Goal: Check status: Check status

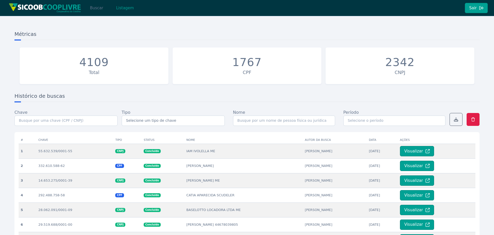
click at [99, 10] on button "Buscar" at bounding box center [96, 8] width 22 height 10
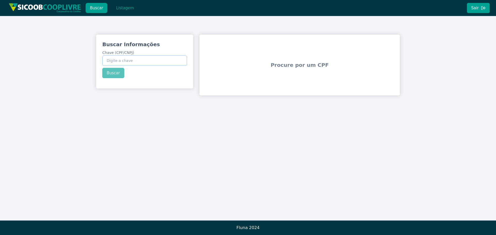
click at [113, 56] on input "Chave (CPF/CNPJ)" at bounding box center [144, 61] width 85 height 10
click at [137, 63] on input "167" at bounding box center [144, 61] width 85 height 10
click at [116, 59] on input "167" at bounding box center [144, 61] width 85 height 10
type input "167.866.948-29"
click at [118, 74] on button "Buscar" at bounding box center [113, 73] width 22 height 10
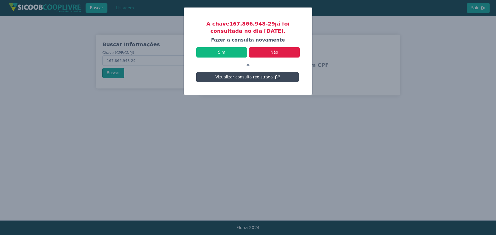
click at [232, 76] on button "Vizualizar consulta registrada" at bounding box center [247, 77] width 102 height 10
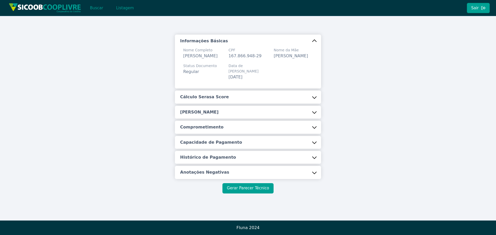
click at [256, 189] on button "Gerar Parecer Técnico" at bounding box center [247, 188] width 51 height 10
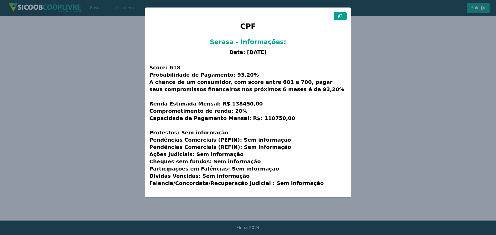
click at [343, 18] on button at bounding box center [340, 16] width 13 height 9
click at [79, 93] on modal-container "CPF Serasa - Informações: Data: [DATE] Score: 618 Probabilidade de Pagamento: 9…" at bounding box center [248, 117] width 496 height 235
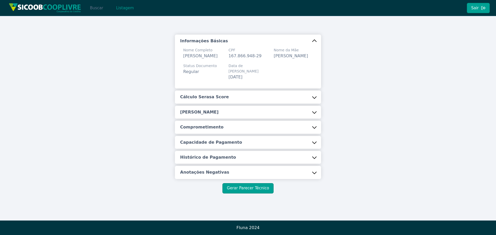
click at [95, 9] on button "Buscar" at bounding box center [96, 8] width 22 height 10
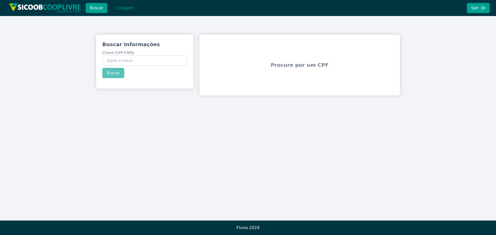
click at [155, 67] on div "Buscar Informações Chave (CPF/CNPJ) Buscar" at bounding box center [144, 60] width 97 height 50
click at [151, 62] on input "Chave (CPF/CNPJ)" at bounding box center [144, 61] width 85 height 10
paste input "61.893.206/0170-06"
type input "61.893.206/0170-06"
click at [115, 75] on div "Buscar Informações Chave (CPF/CNPJ) 61.893.206/0170-06 Buscar" at bounding box center [144, 60] width 97 height 50
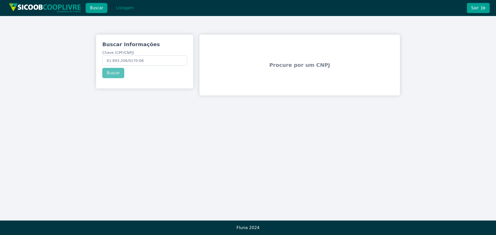
click at [68, 172] on div "Buscar Informações Chave (CPF/CNPJ) 61.893.206/0170-06 Buscar Procure por um CN…" at bounding box center [248, 118] width 496 height 204
click at [141, 59] on input "61.893.206/0170-06" at bounding box center [144, 61] width 85 height 10
click at [131, 60] on input "Chave (CPF/CNPJ)" at bounding box center [144, 61] width 85 height 10
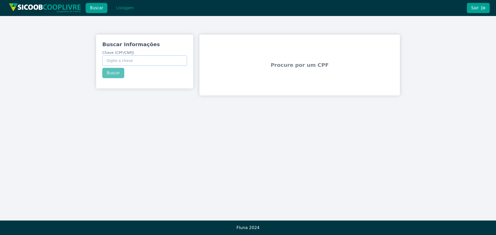
paste input "167.866.948-29"
type input "167.866.948-29"
click at [117, 71] on button "Buscar" at bounding box center [113, 73] width 22 height 10
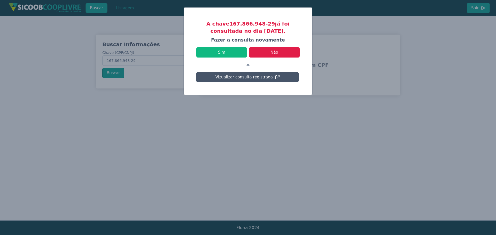
click at [153, 137] on modal-container "A chave 167.866.948-29 já foi consultada no dia [DATE]. [PERSON_NAME] a consult…" at bounding box center [248, 117] width 496 height 235
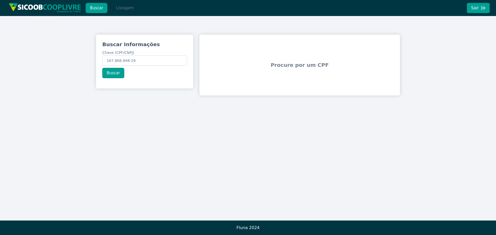
click at [126, 10] on button "Listagem" at bounding box center [125, 8] width 27 height 10
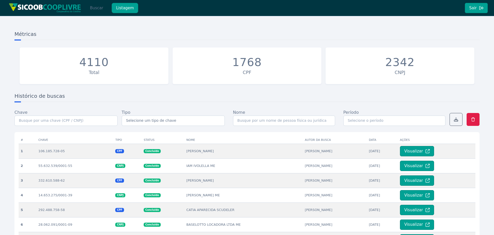
click at [97, 8] on button "Buscar" at bounding box center [96, 8] width 22 height 10
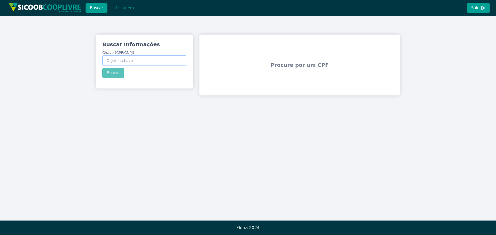
click at [137, 61] on input "Chave (CPF/CNPJ)" at bounding box center [144, 61] width 85 height 10
paste input "167.866.948-29"
type input "167.866.948-29"
click at [117, 72] on div "Buscar Informações Chave (CPF/CNPJ) 167.866.948-29 Buscar" at bounding box center [144, 60] width 97 height 50
click at [114, 73] on button "Buscar" at bounding box center [113, 73] width 22 height 10
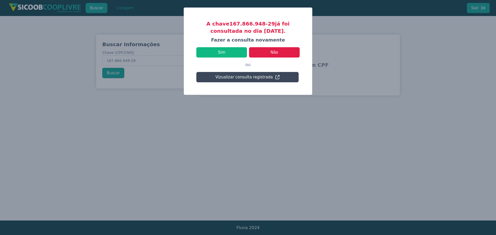
click at [236, 77] on button "Vizualizar consulta registrada" at bounding box center [247, 77] width 102 height 10
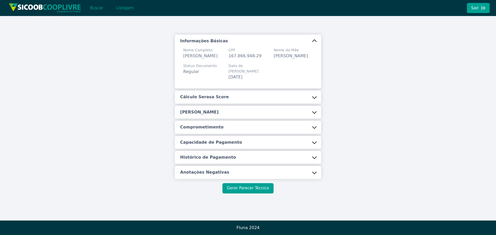
click at [255, 192] on button "Gerar Parecer Técnico" at bounding box center [247, 188] width 51 height 10
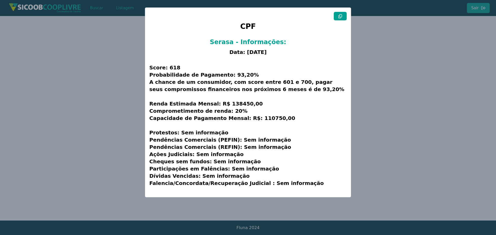
click at [335, 19] on button at bounding box center [340, 16] width 13 height 9
click at [117, 47] on modal-container "CPF Serasa - Informações: Data: [DATE] Score: 618 Probabilidade de Pagamento: 9…" at bounding box center [248, 117] width 496 height 235
